Goal: Transaction & Acquisition: Subscribe to service/newsletter

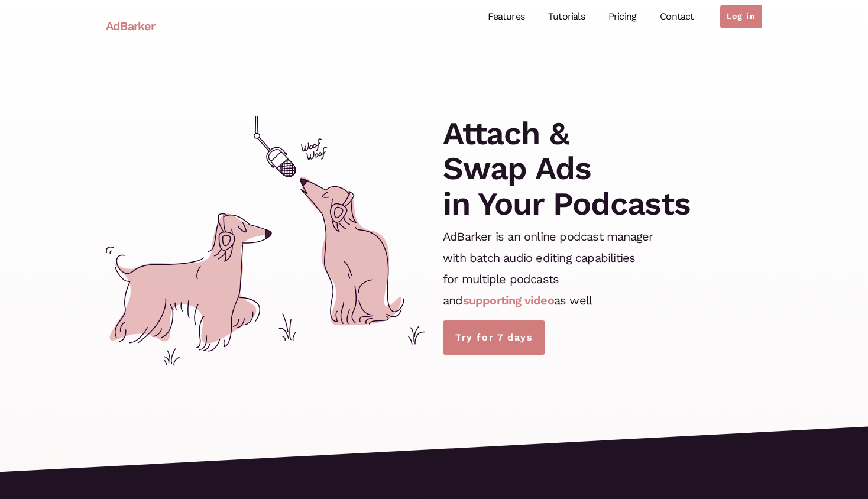
click at [622, 15] on link "Pricing" at bounding box center [622, 17] width 51 height 53
click at [522, 18] on link "Features" at bounding box center [506, 17] width 60 height 53
click at [517, 21] on link "Features" at bounding box center [506, 17] width 60 height 53
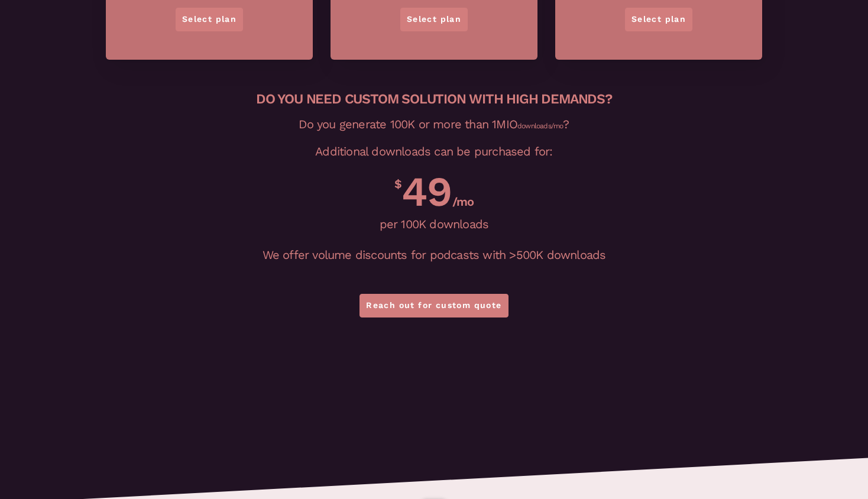
scroll to position [2901, 0]
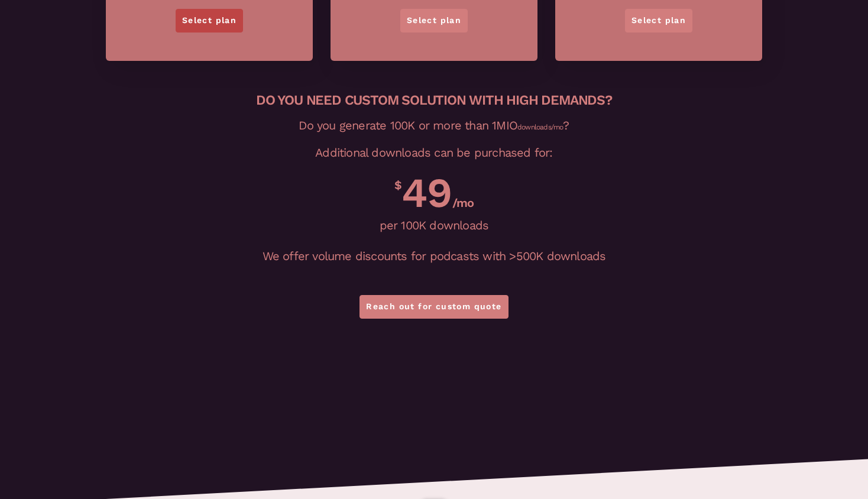
drag, startPoint x: 232, startPoint y: 34, endPoint x: 230, endPoint y: 28, distance: 6.4
click at [230, 28] on link "Select plan" at bounding box center [209, 21] width 67 height 24
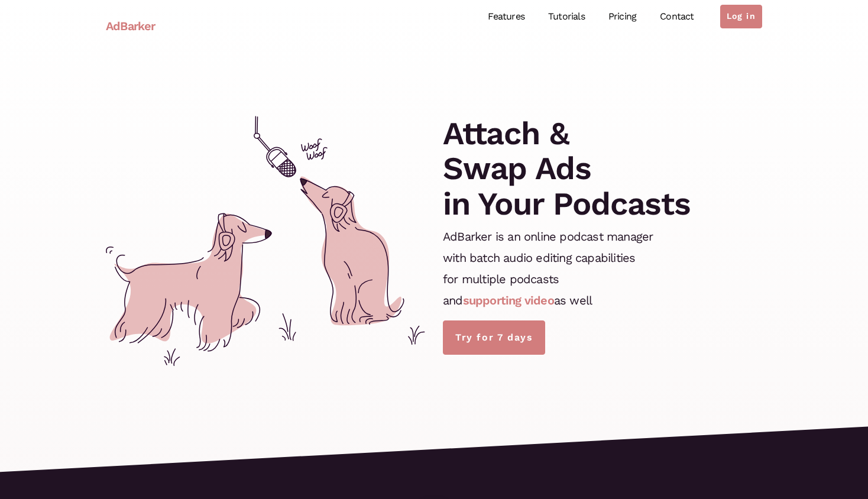
click at [580, 19] on link "Tutorials" at bounding box center [566, 17] width 60 height 53
